Goal: Task Accomplishment & Management: Use online tool/utility

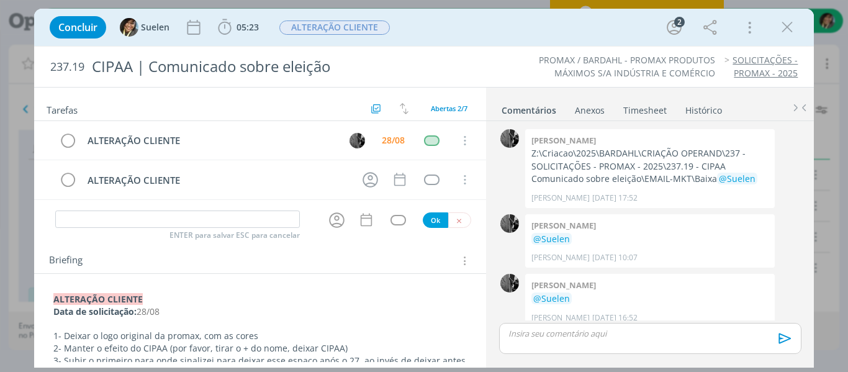
scroll to position [11, 0]
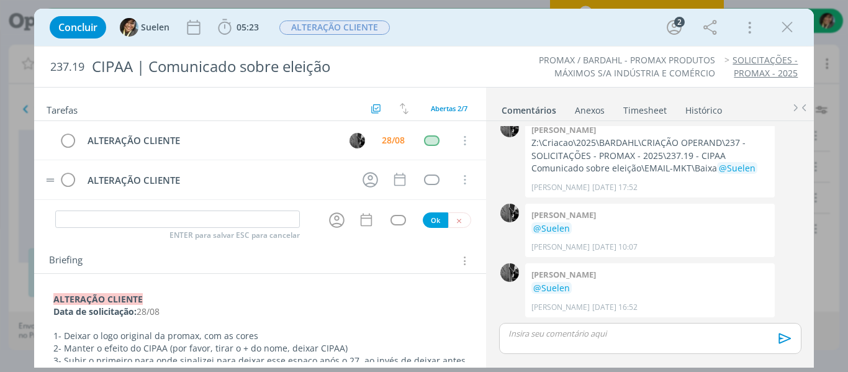
click at [151, 188] on td "ALTERAÇÃO CLIENTE" at bounding box center [214, 180] width 269 height 22
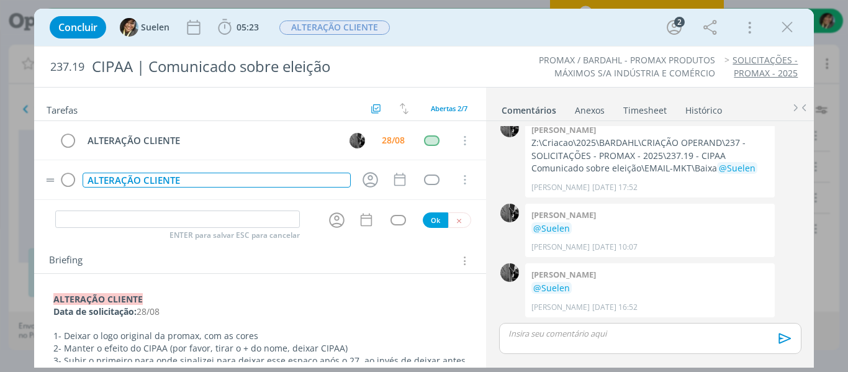
click at [146, 177] on div "ALTERAÇÃO CLIENTE" at bounding box center [217, 181] width 269 height 16
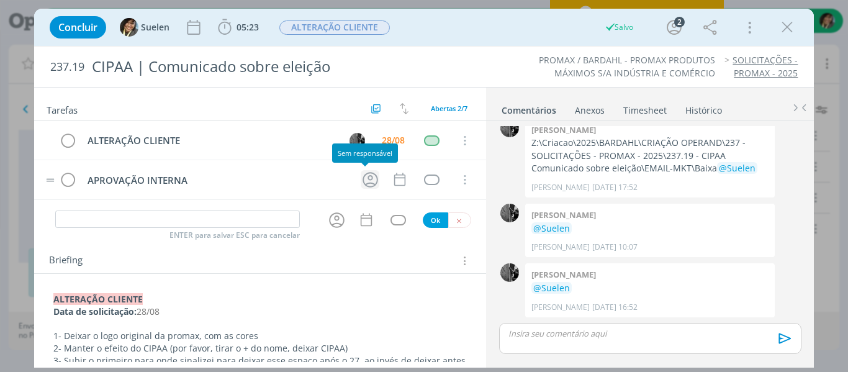
click at [368, 182] on icon "dialog" at bounding box center [370, 179] width 19 height 19
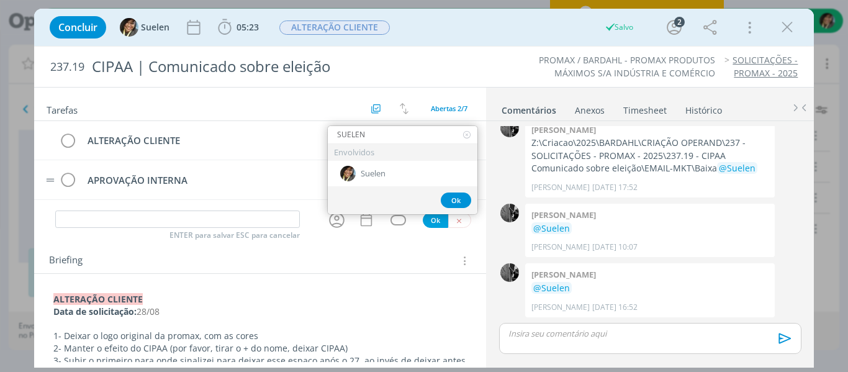
type input "SUELEN"
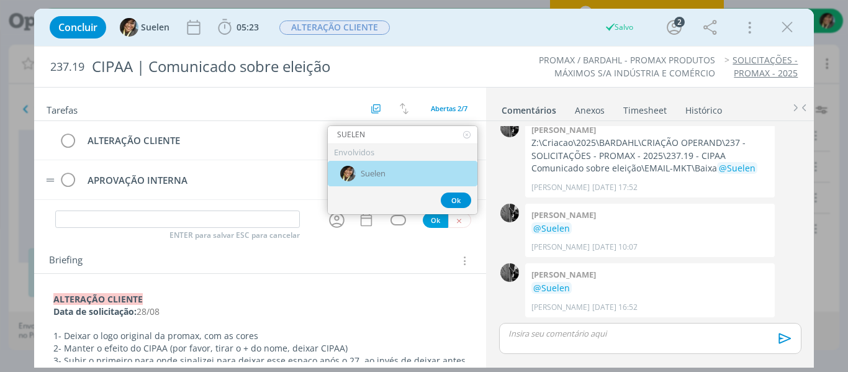
click at [368, 182] on div "Suelen" at bounding box center [403, 173] width 150 height 25
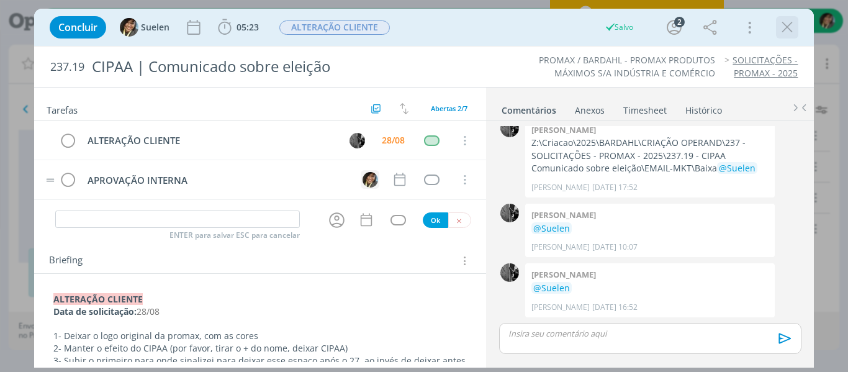
click at [785, 30] on icon "dialog" at bounding box center [787, 27] width 19 height 19
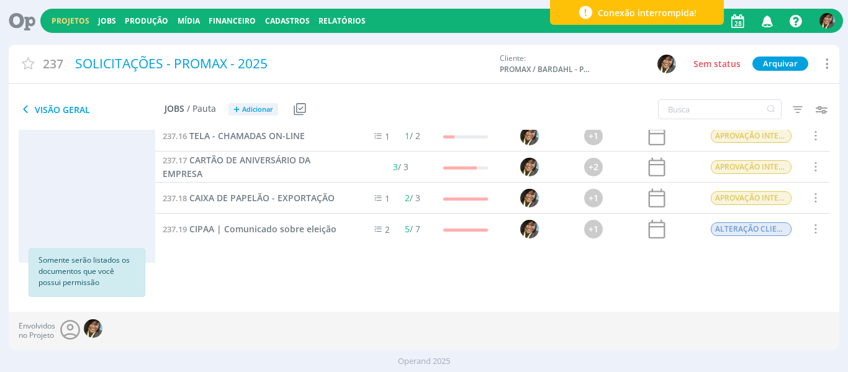
click at [777, 27] on icon "button" at bounding box center [768, 20] width 22 height 21
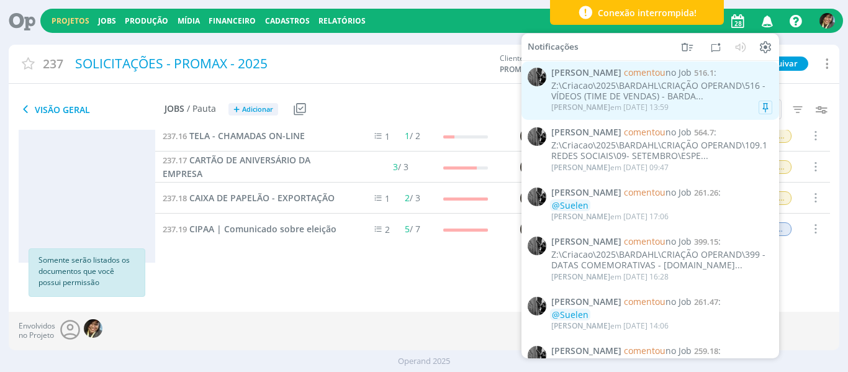
click at [572, 90] on div "Z:\Criacao\2025\BARDAHL\CRIAÇÃO OPERAND\516 - VÍDEOS (TIME DE VENDAS) - BARDA..." at bounding box center [661, 91] width 221 height 21
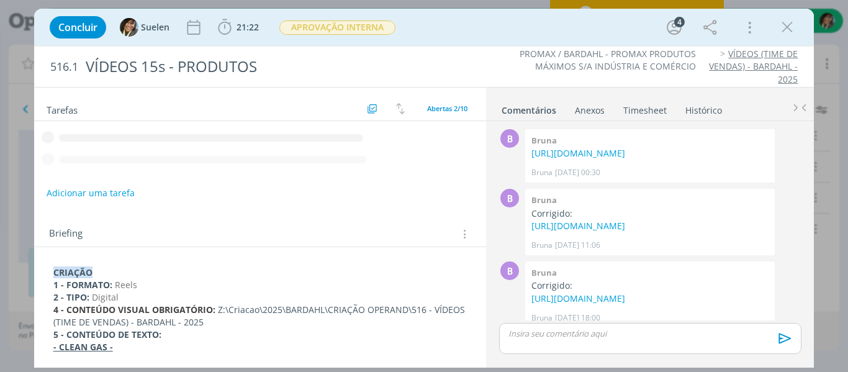
scroll to position [317, 0]
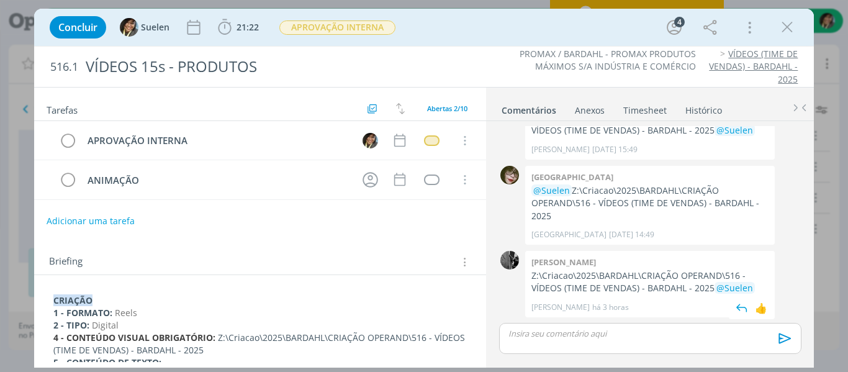
drag, startPoint x: 532, startPoint y: 271, endPoint x: 705, endPoint y: 287, distance: 173.9
click at [705, 287] on p "Z:\Criacao\2025\BARDAHL\CRIAÇÃO OPERAND\516 - VÍDEOS (TIME DE VENDAS) - BARDAHL…" at bounding box center [649, 281] width 237 height 25
copy p "Z:\Criacao\2025\BARDAHL\CRIAÇÃO OPERAND\516 - VÍDEOS (TIME DE VENDAS) - BARDAHL…"
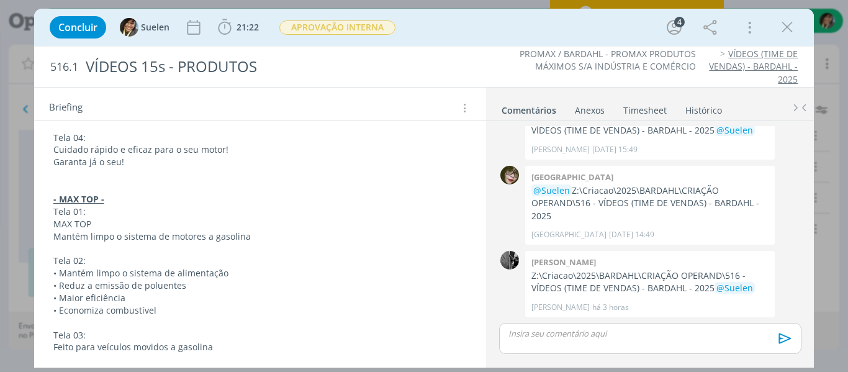
scroll to position [448, 0]
